Goal: Task Accomplishment & Management: Manage account settings

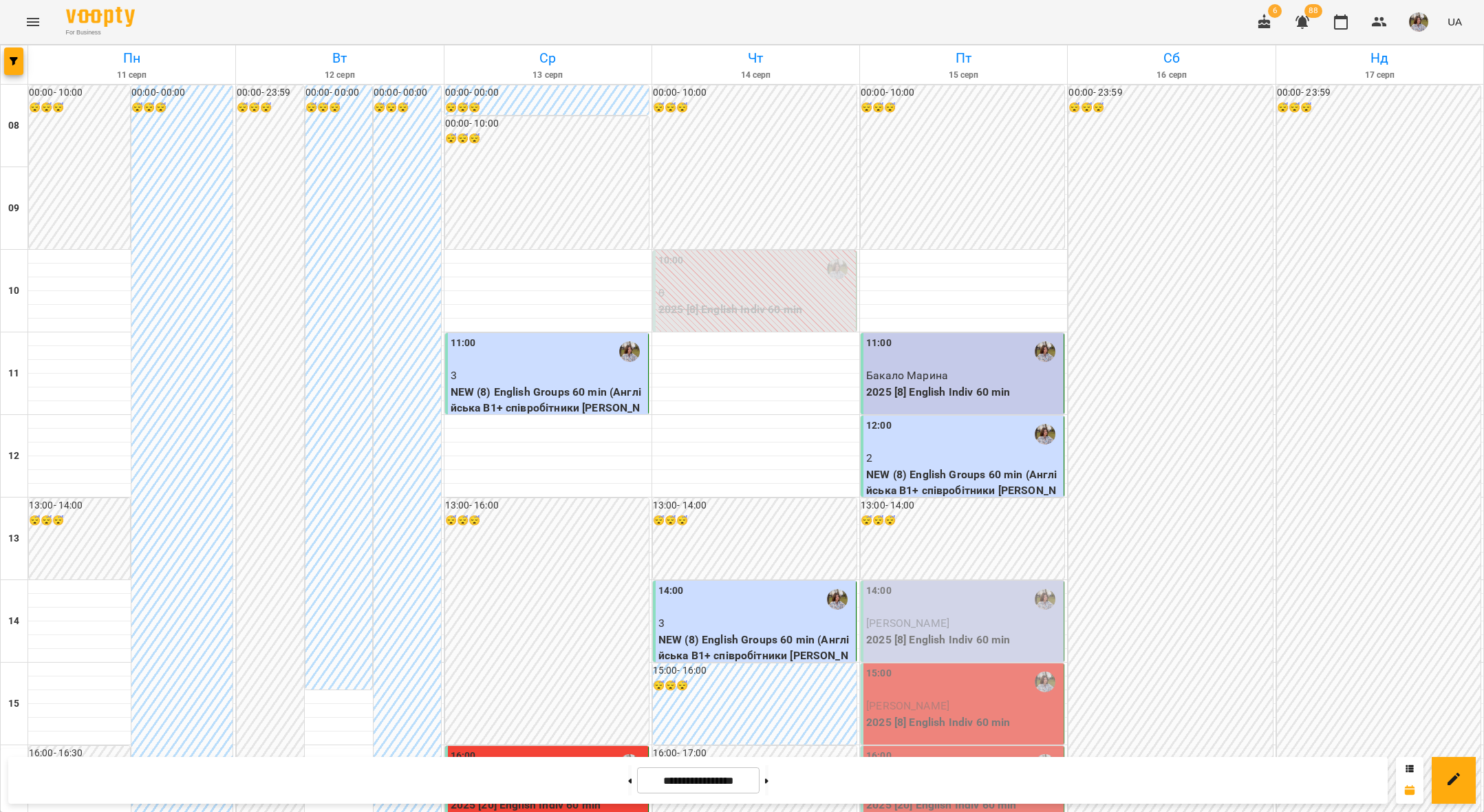
scroll to position [151, 0]
click at [911, 584] on div "14:00" at bounding box center [963, 599] width 195 height 32
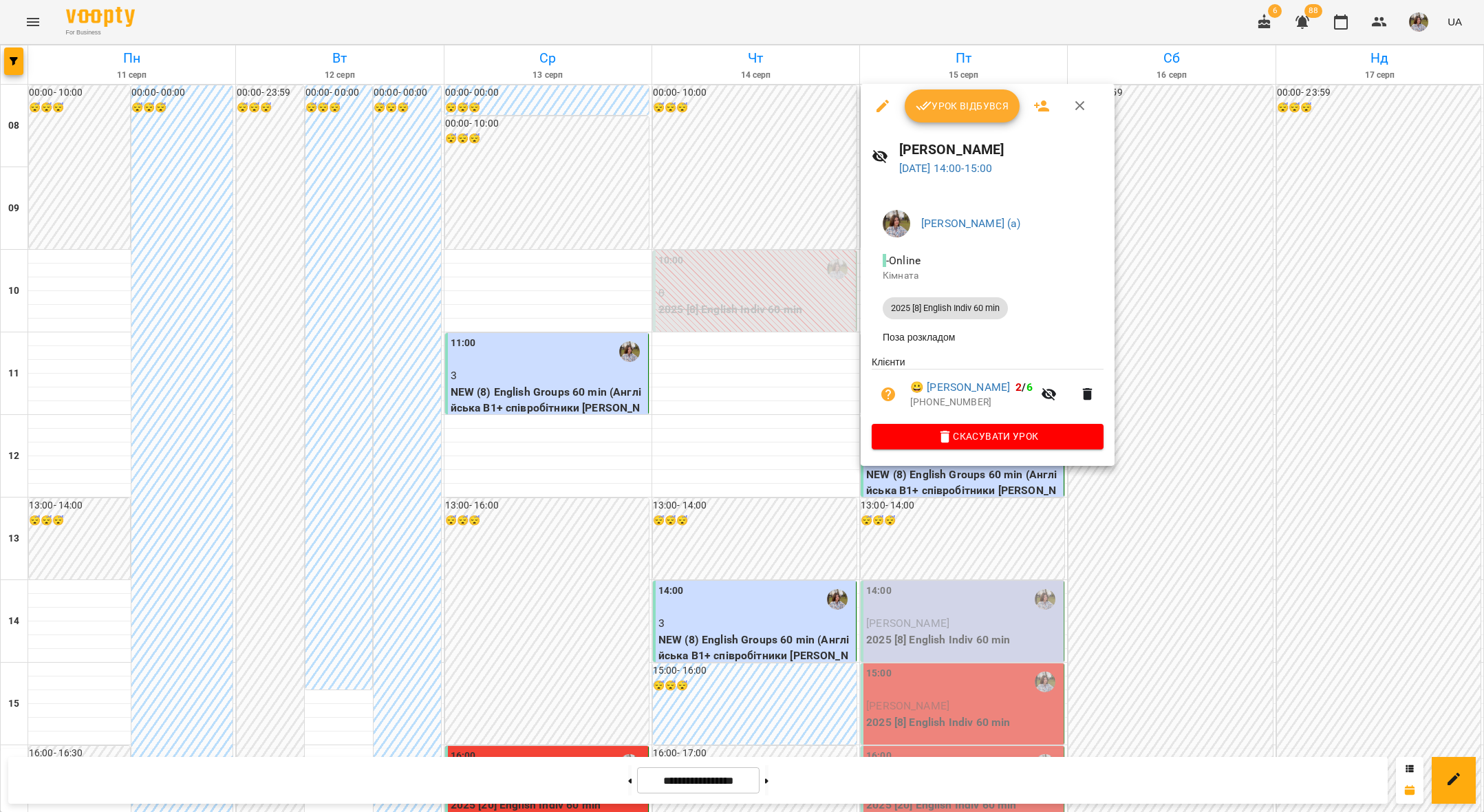
click at [947, 113] on span "Урок відбувся" at bounding box center [963, 106] width 93 height 17
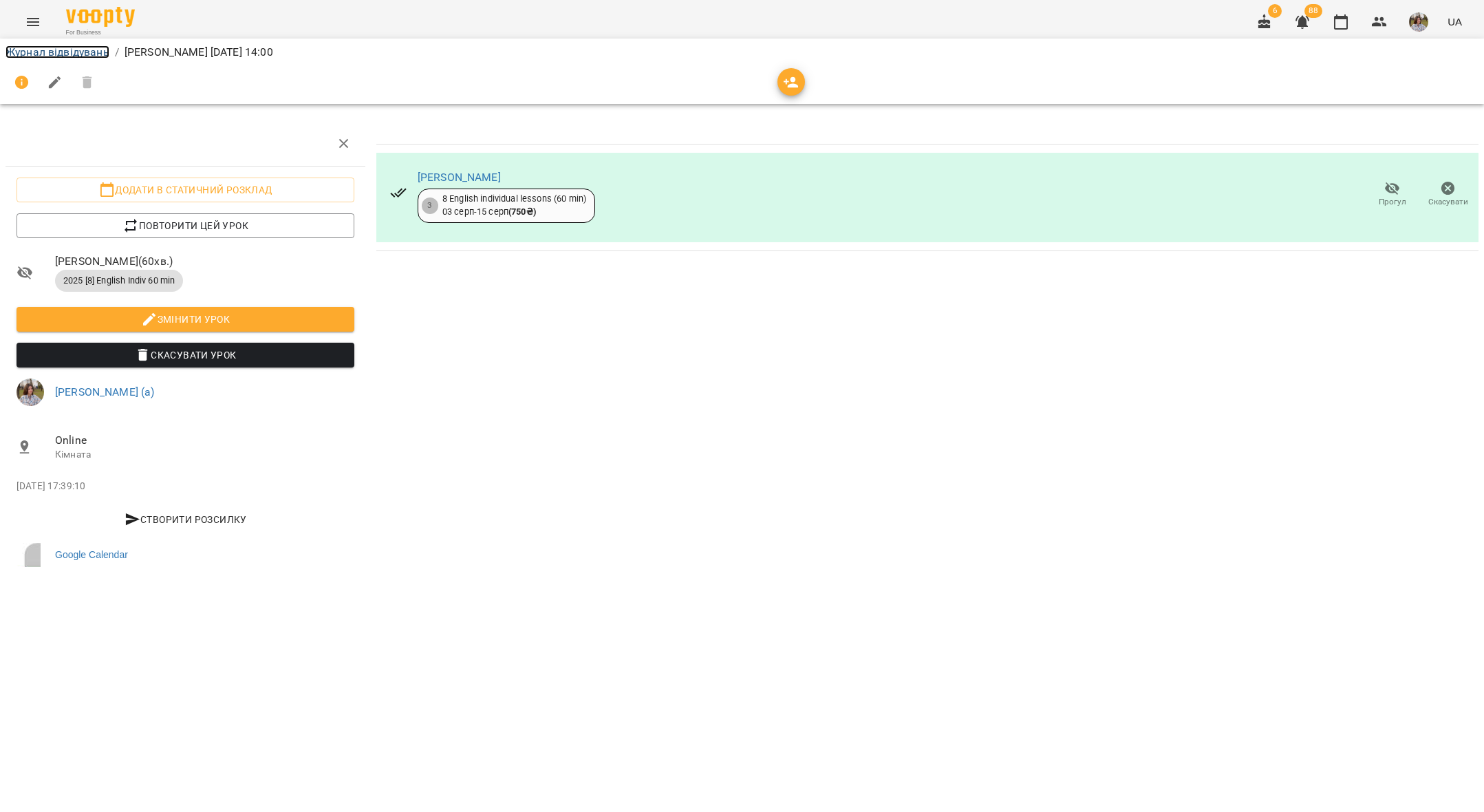
click at [17, 48] on link "Журнал відвідувань" at bounding box center [57, 52] width 104 height 13
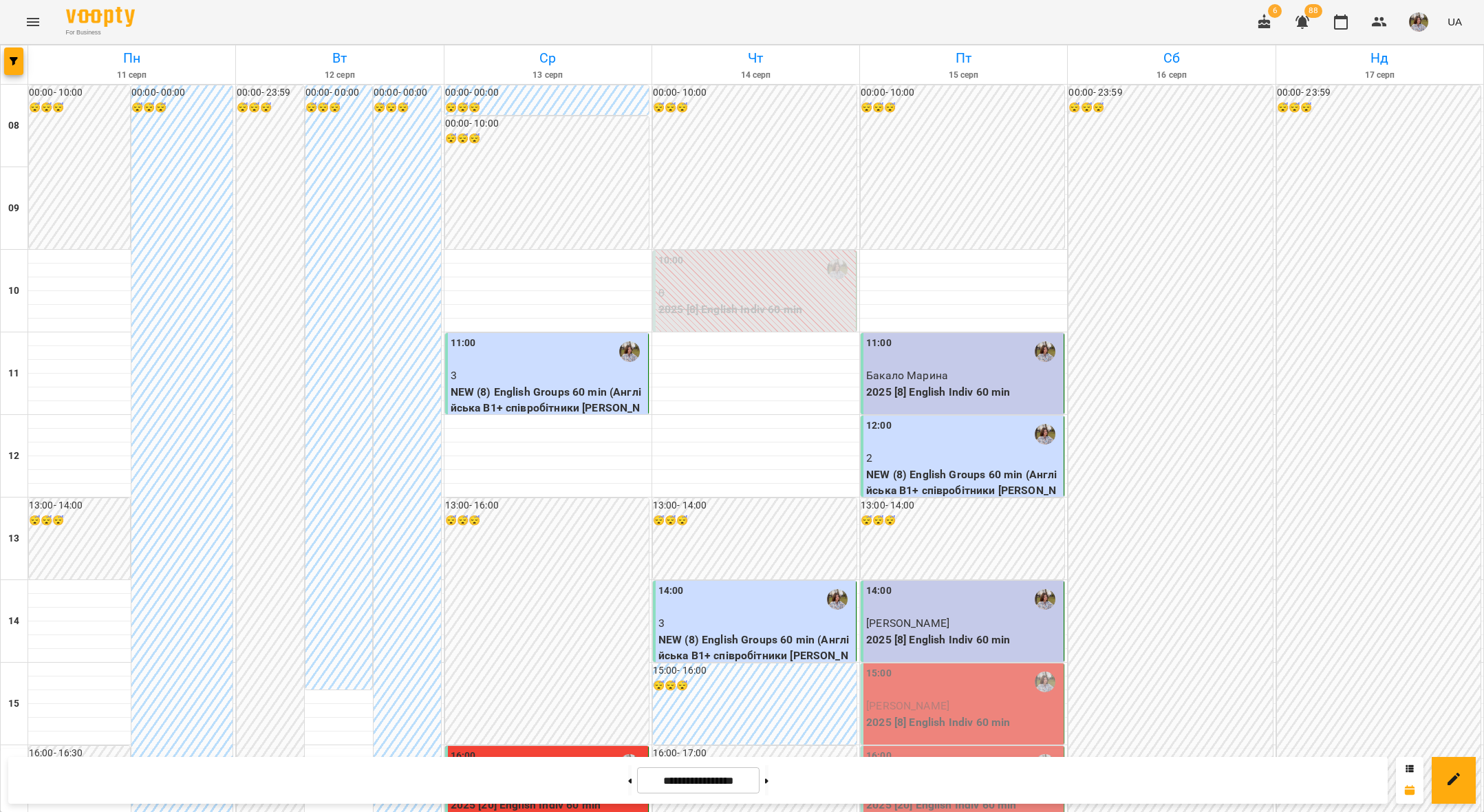
scroll to position [316, 0]
click at [914, 699] on span "[PERSON_NAME]" at bounding box center [908, 706] width 83 height 13
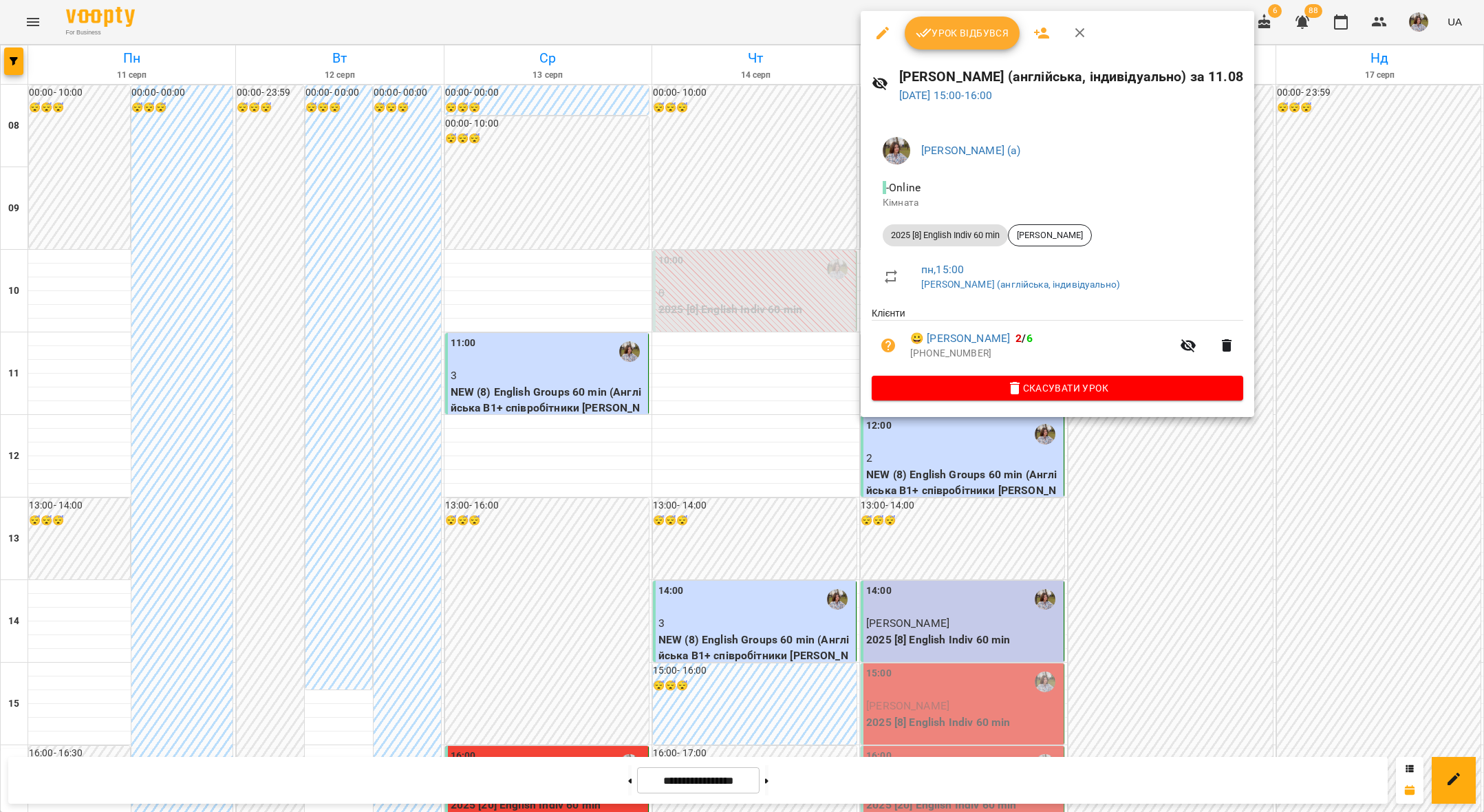
click at [935, 32] on span "Урок відбувся" at bounding box center [963, 33] width 93 height 17
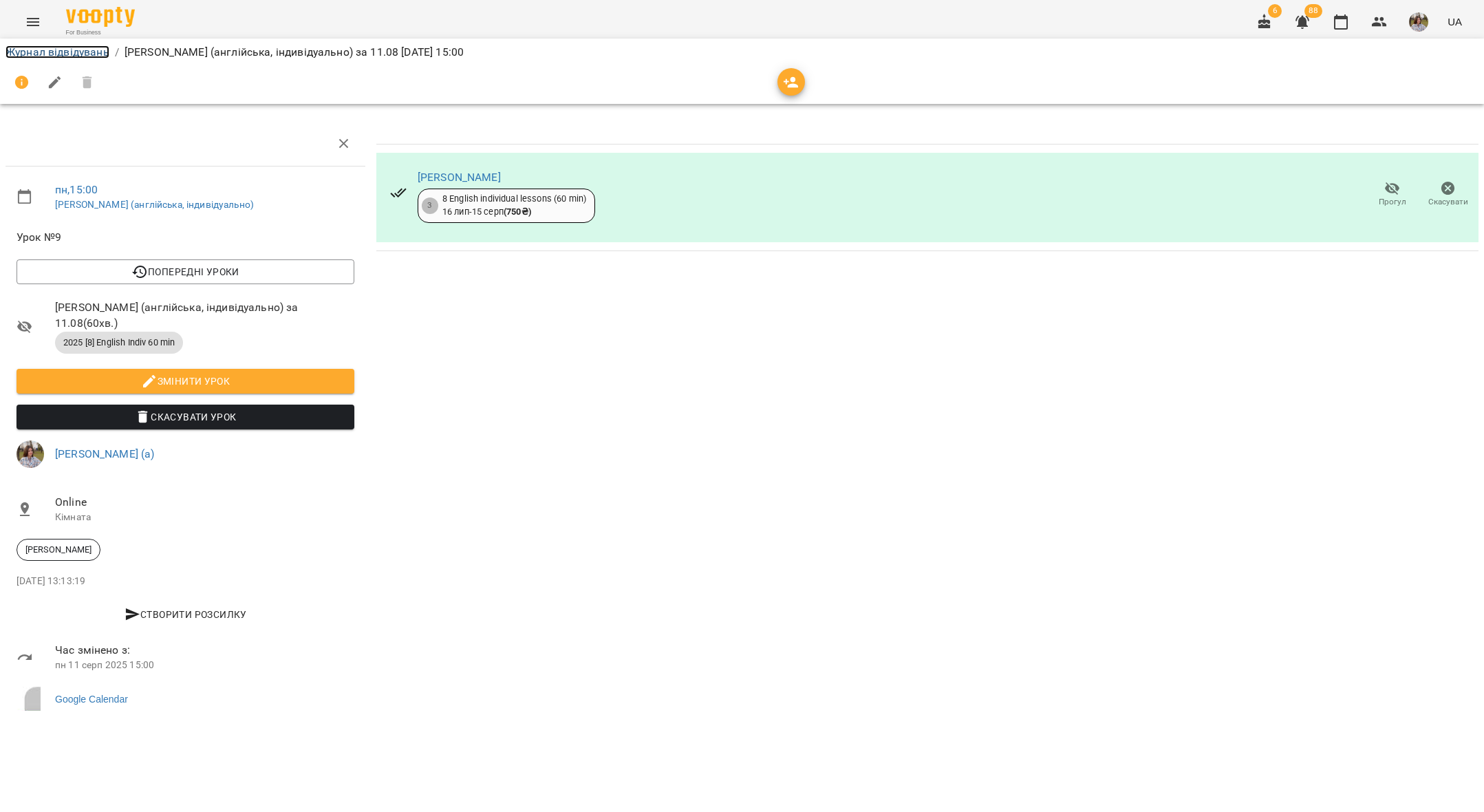
click at [30, 55] on link "Журнал відвідувань" at bounding box center [57, 52] width 104 height 13
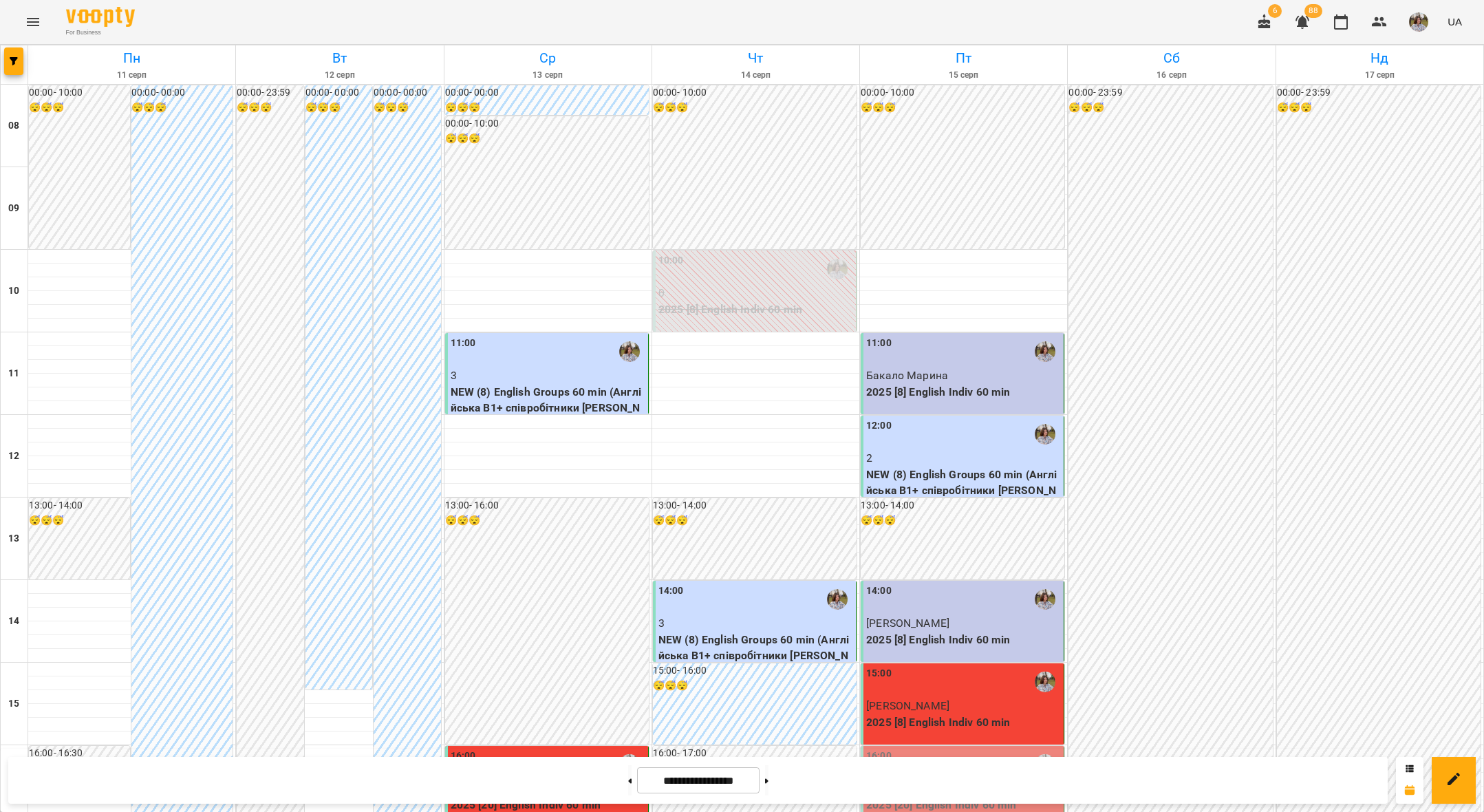
scroll to position [246, 0]
click at [936, 749] on div "16:00" at bounding box center [963, 765] width 195 height 32
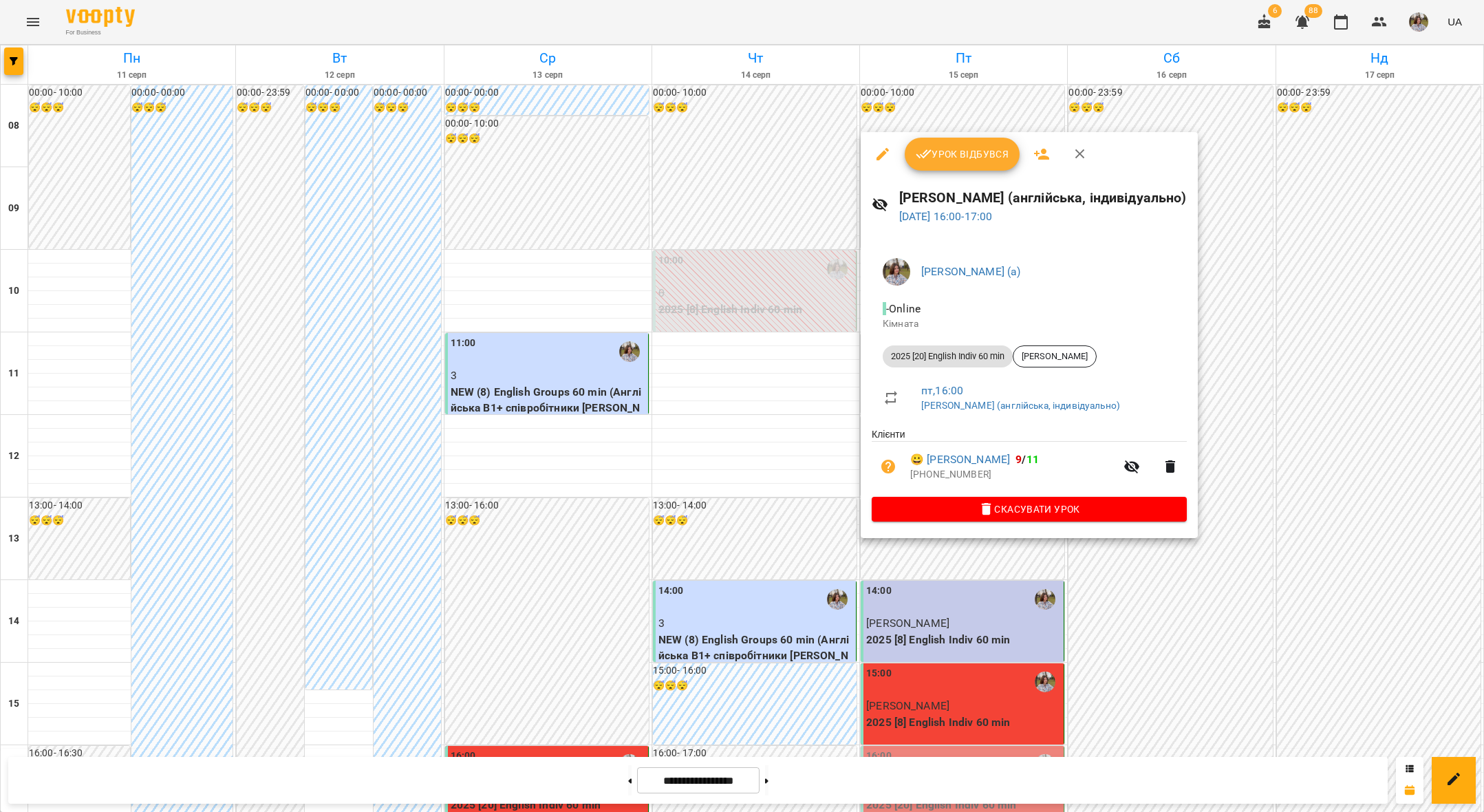
click at [926, 145] on button "Урок відбувся" at bounding box center [962, 154] width 116 height 33
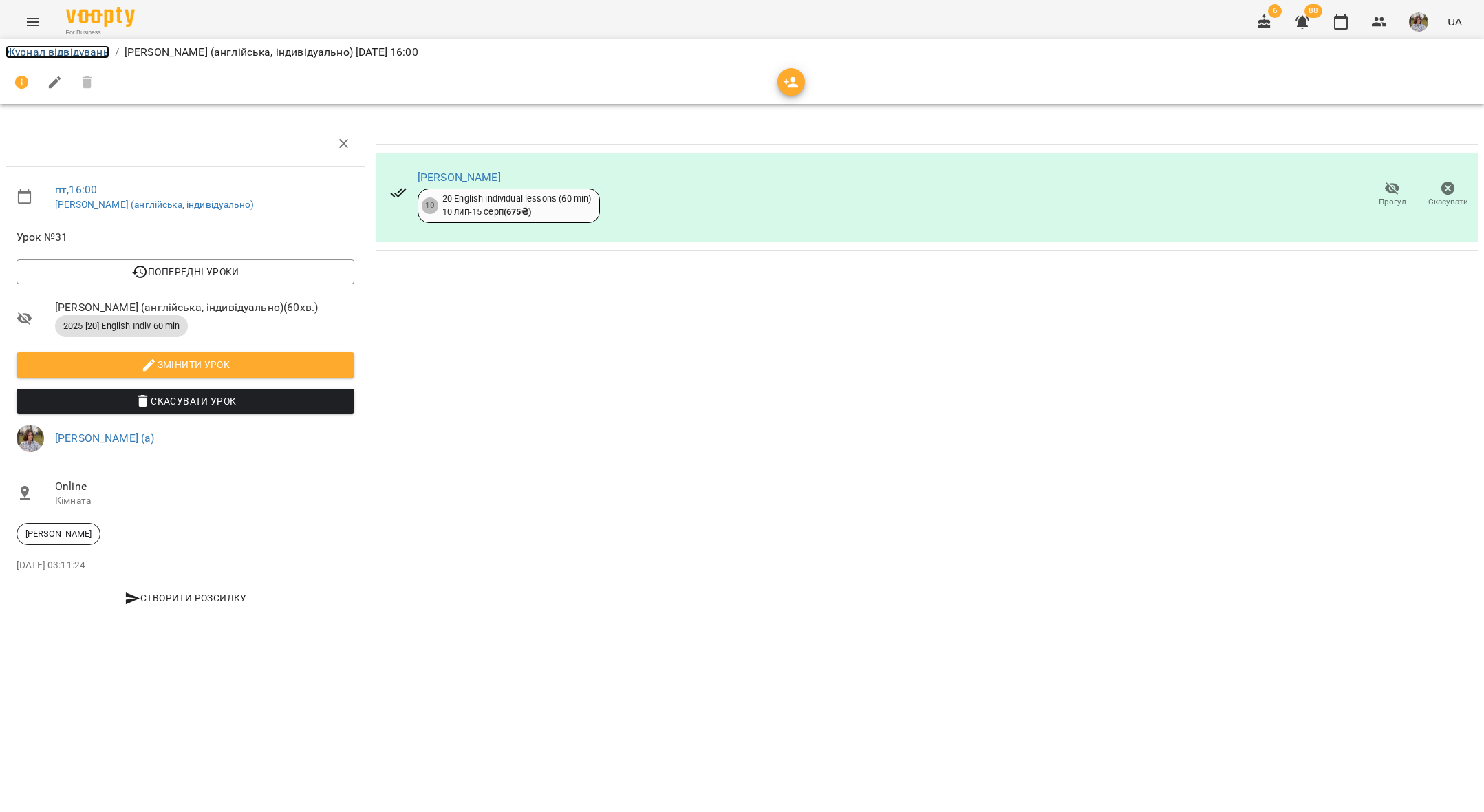
click at [27, 55] on link "Журнал відвідувань" at bounding box center [57, 52] width 104 height 13
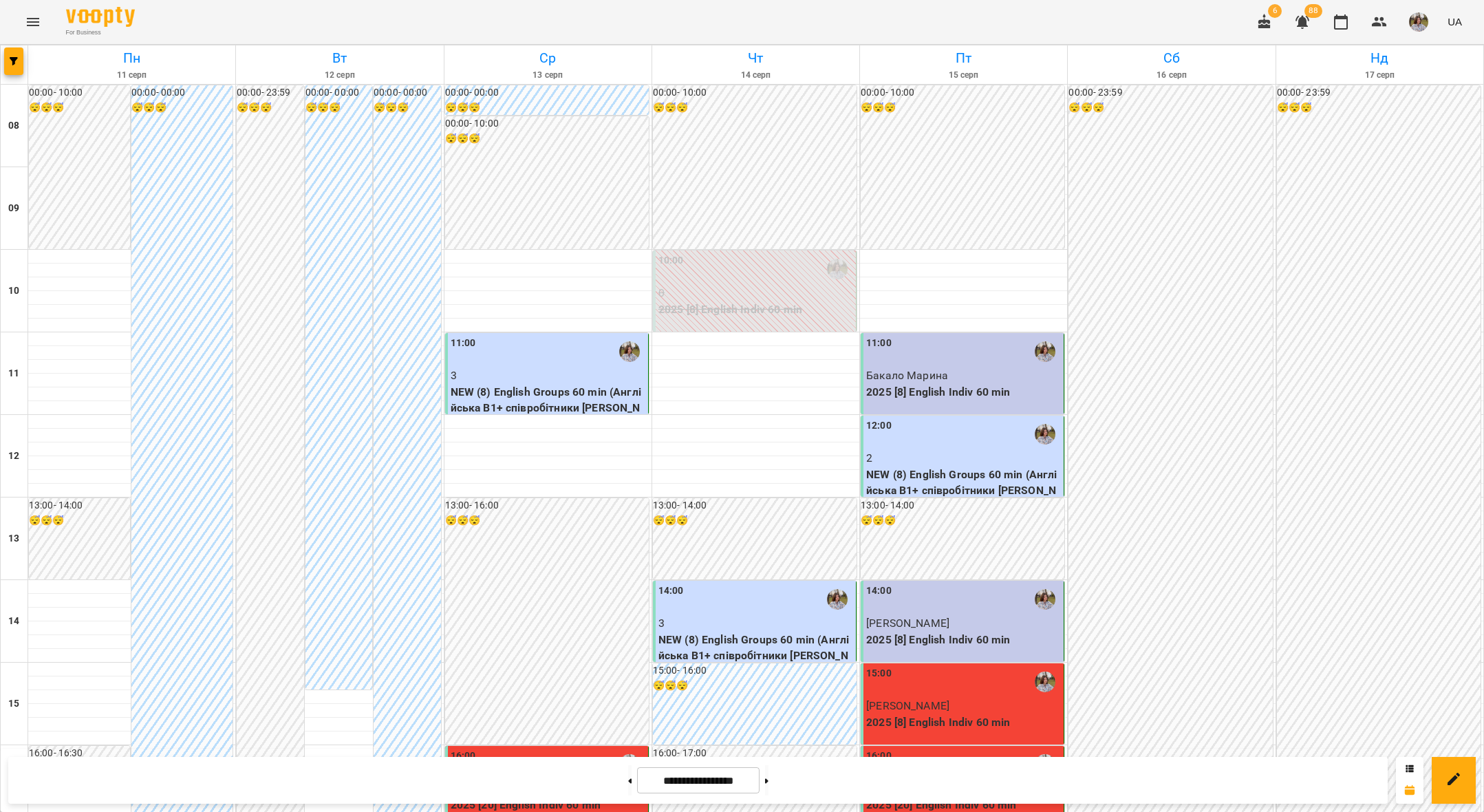
scroll to position [221, 0]
